Goal: Complete application form

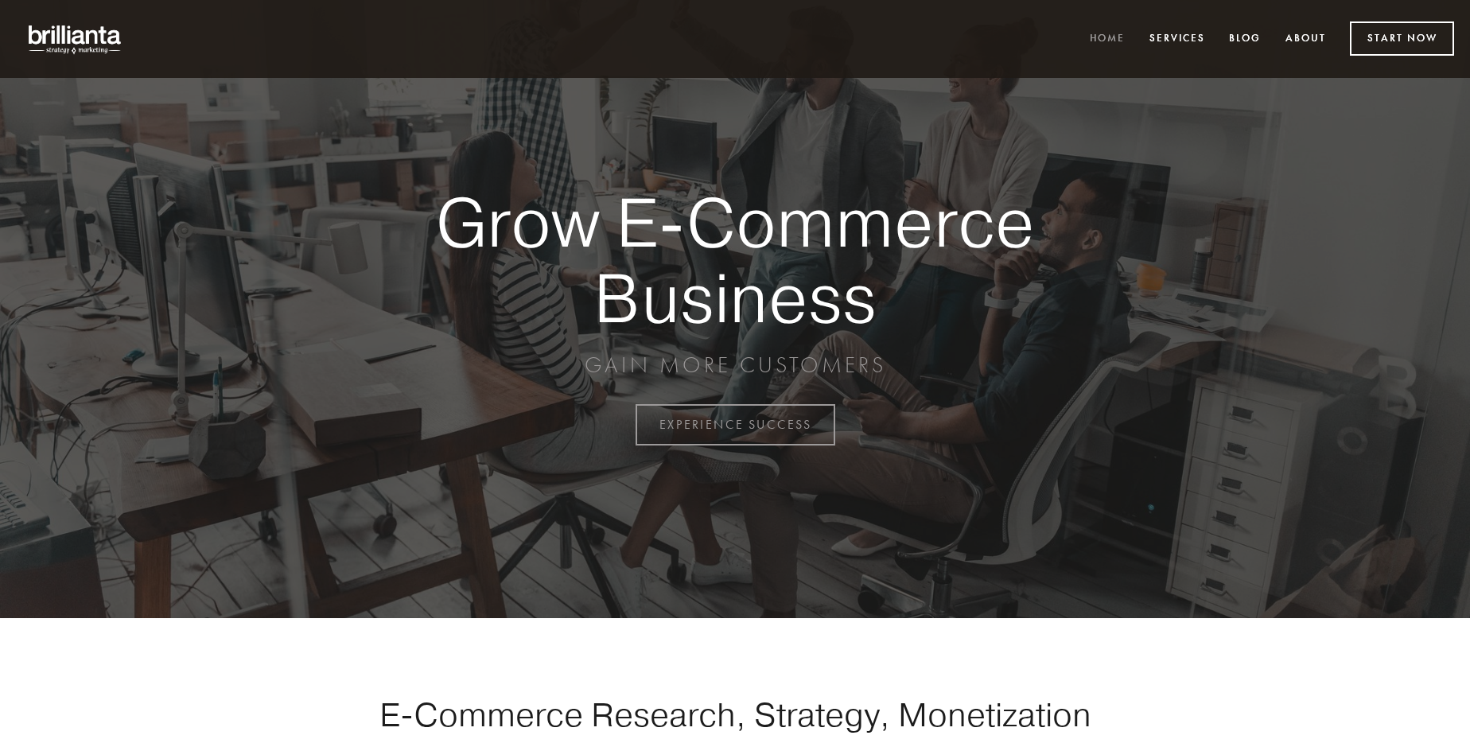
scroll to position [4169, 0]
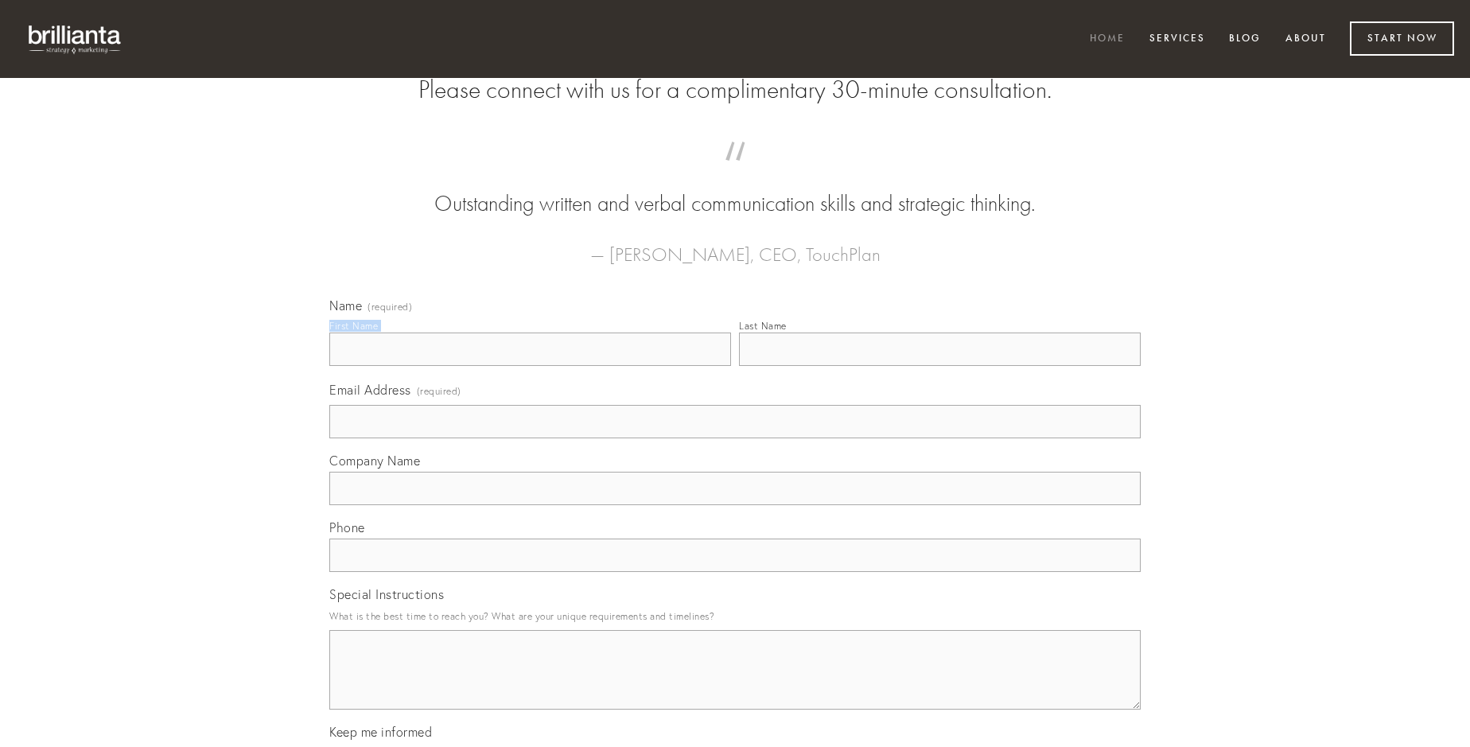
type input "[PERSON_NAME]"
click at [939, 366] on input "Last Name" at bounding box center [940, 348] width 402 height 33
type input "[PERSON_NAME]"
click at [735, 438] on input "Email Address (required)" at bounding box center [734, 421] width 811 height 33
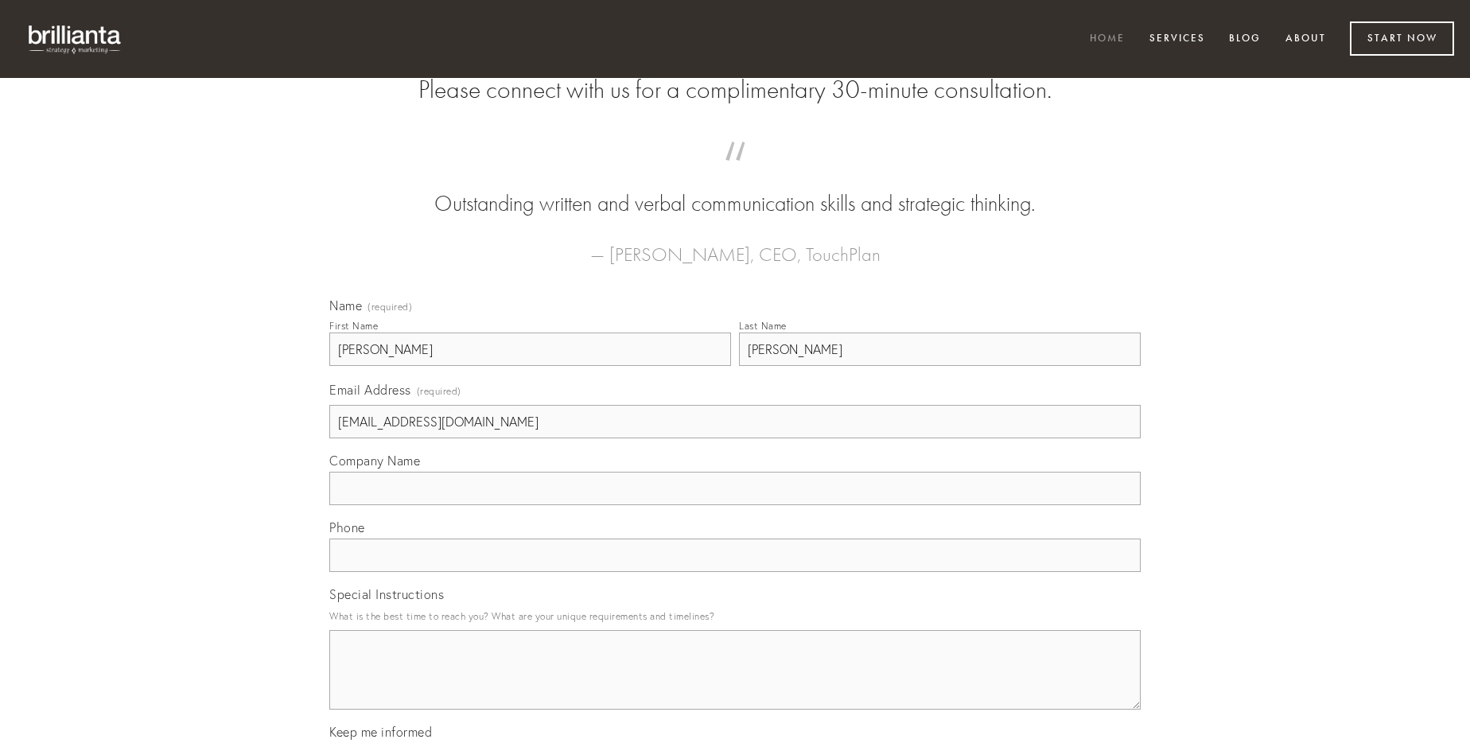
type input "[EMAIL_ADDRESS][DOMAIN_NAME]"
click at [735, 505] on input "Company Name" at bounding box center [734, 488] width 811 height 33
type input "sed"
click at [735, 572] on input "text" at bounding box center [734, 554] width 811 height 33
click at [735, 684] on textarea "Special Instructions" at bounding box center [734, 670] width 811 height 80
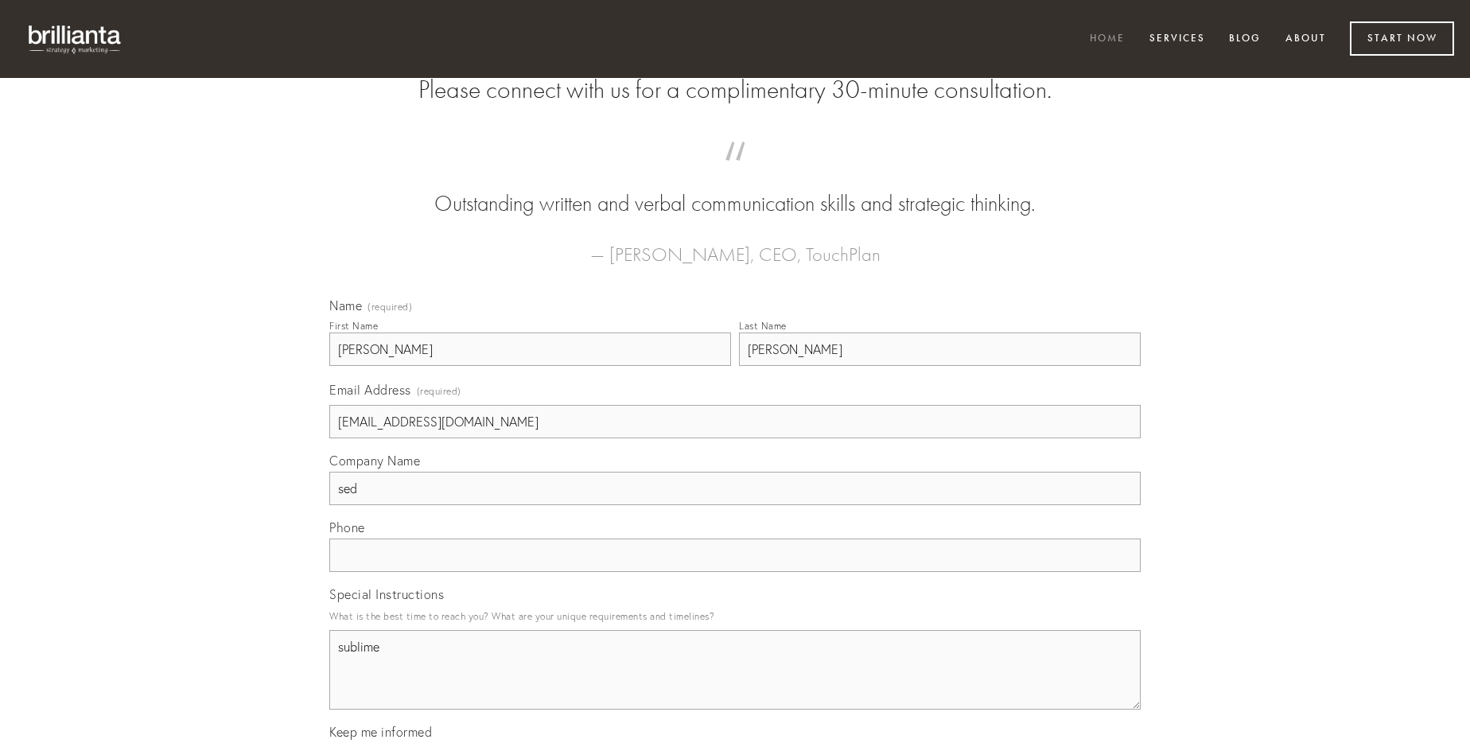
type textarea "sublime"
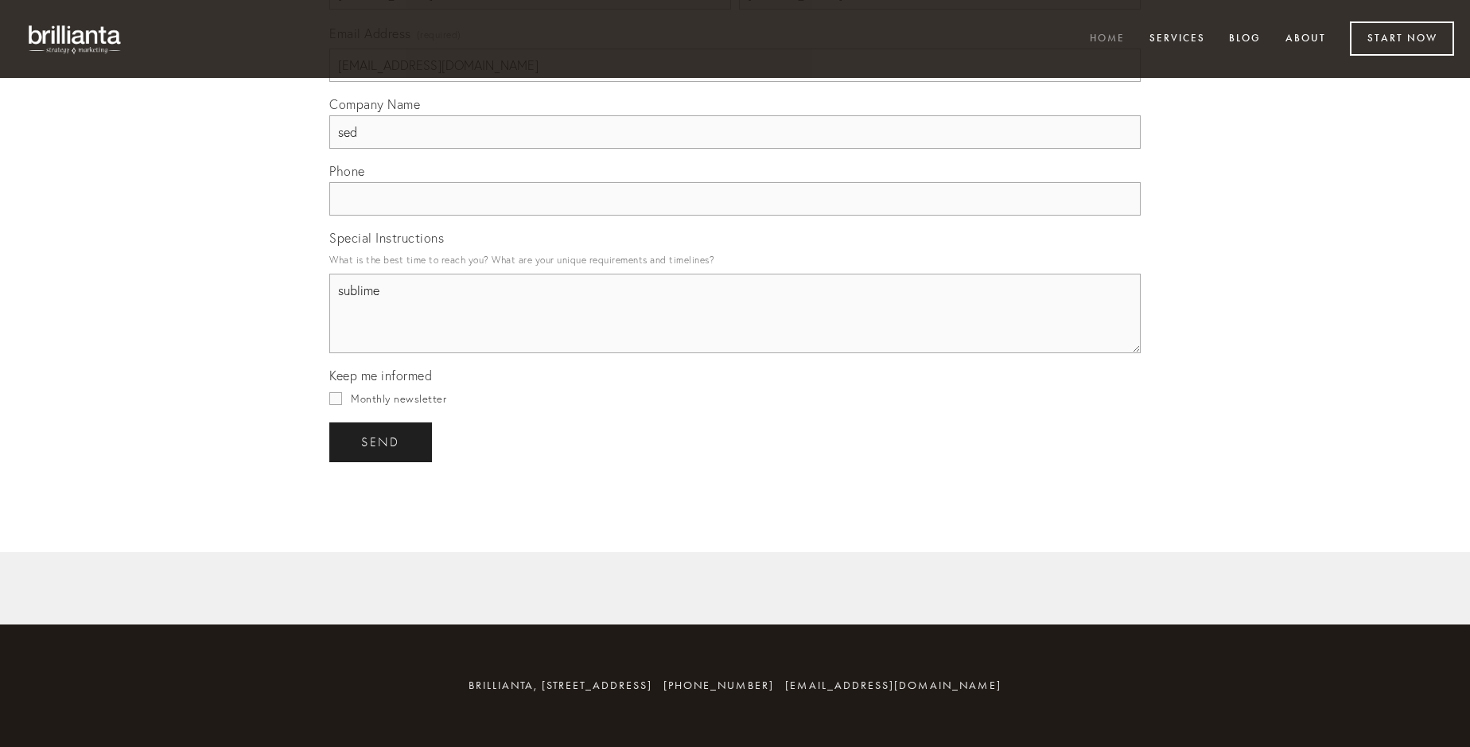
click at [382, 441] on span "send" at bounding box center [380, 442] width 39 height 14
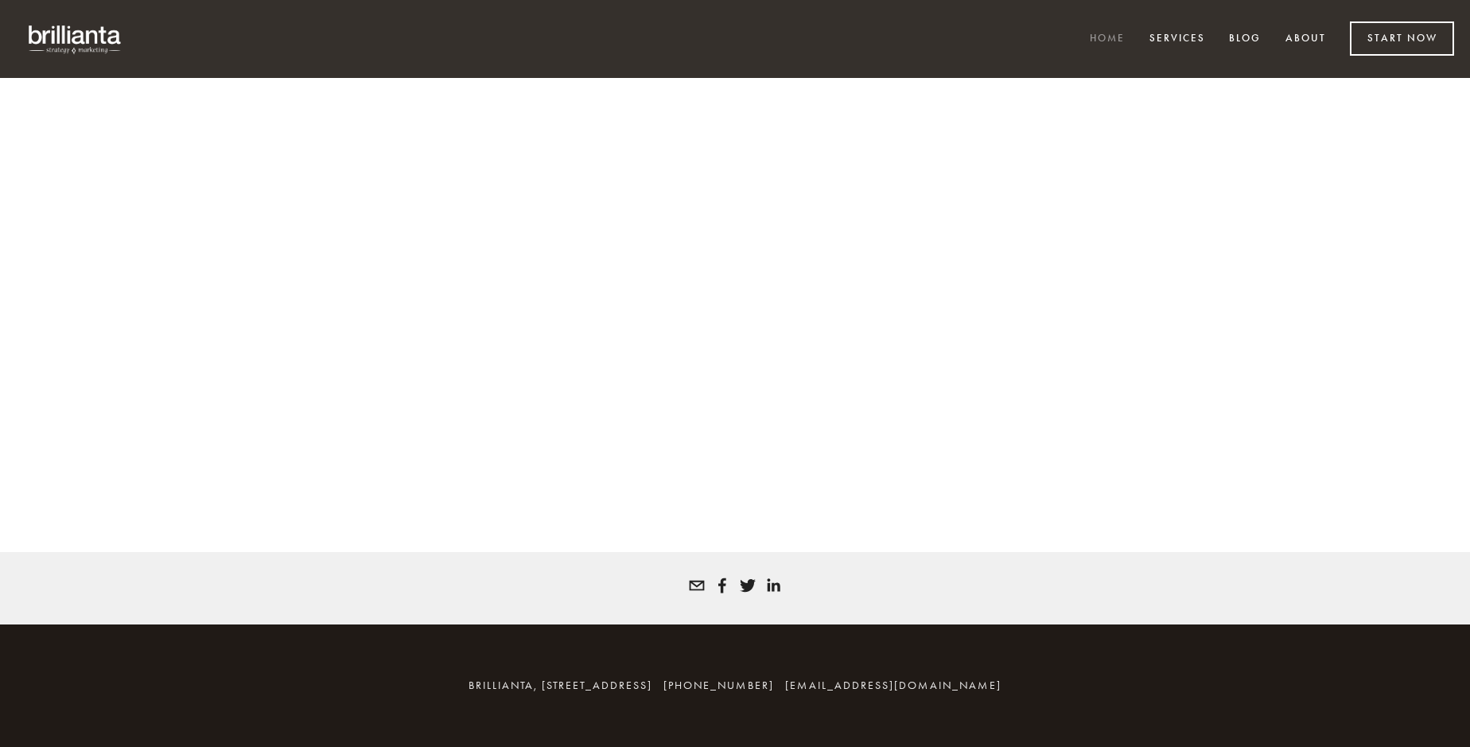
scroll to position [4148, 0]
